Goal: Task Accomplishment & Management: Complete application form

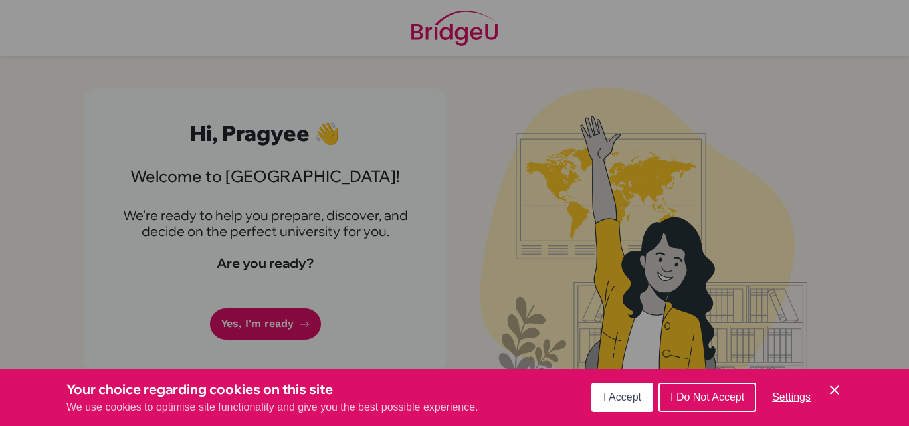
click at [831, 390] on icon "Cookie Control Close Icon" at bounding box center [835, 390] width 16 height 16
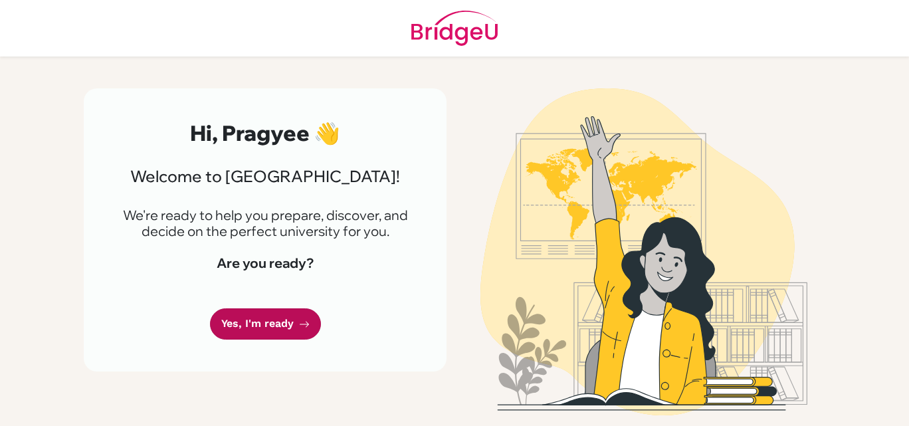
click at [285, 318] on link "Yes, I'm ready" at bounding box center [265, 323] width 111 height 31
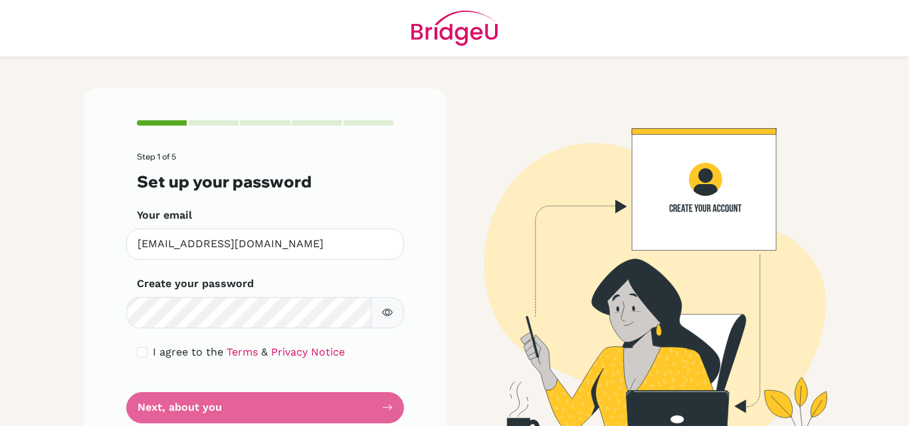
scroll to position [40, 0]
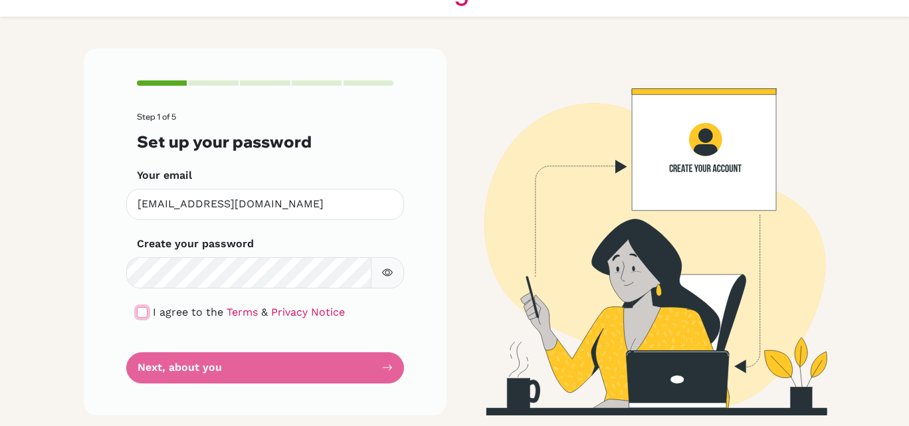
click at [137, 310] on input "checkbox" at bounding box center [142, 312] width 11 height 11
checkbox input "true"
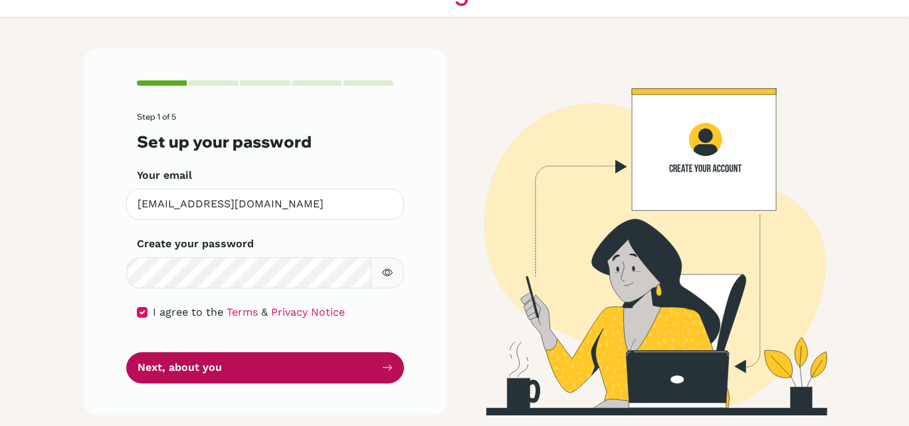
click at [211, 367] on button "Next, about you" at bounding box center [265, 367] width 278 height 31
